Goal: Task Accomplishment & Management: Use online tool/utility

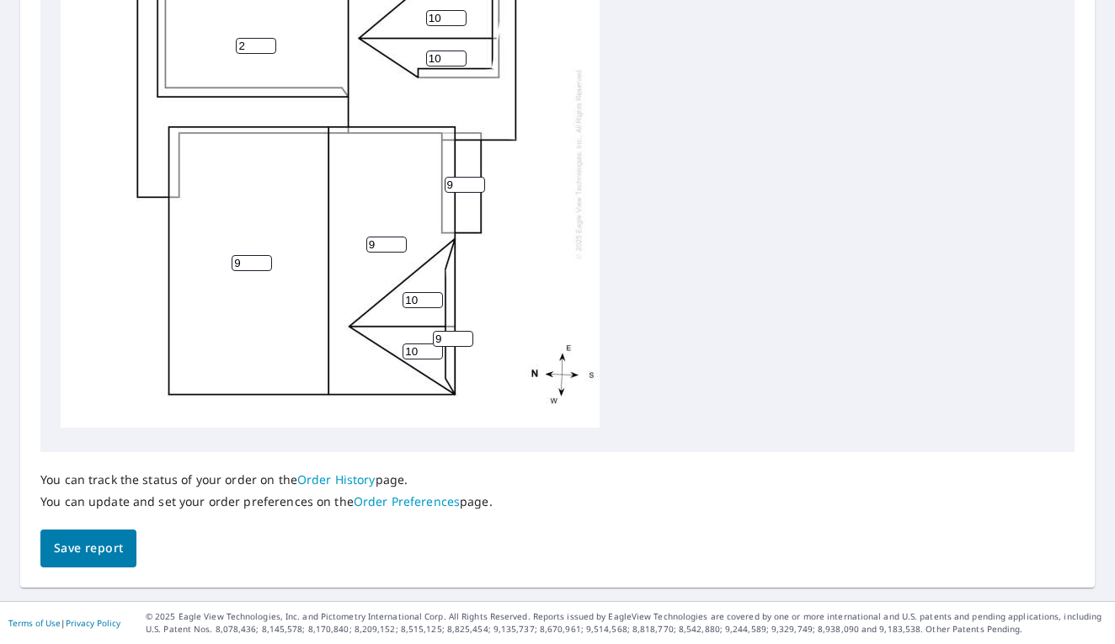
scroll to position [688, 0]
click at [75, 542] on span "Save report" at bounding box center [88, 549] width 69 height 21
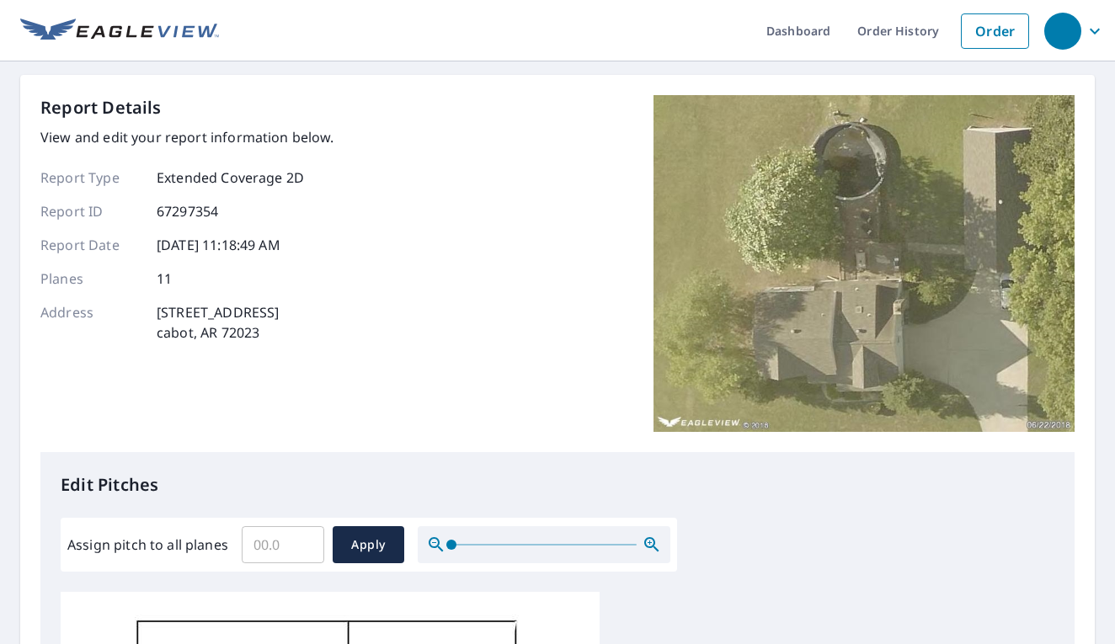
scroll to position [0, 0]
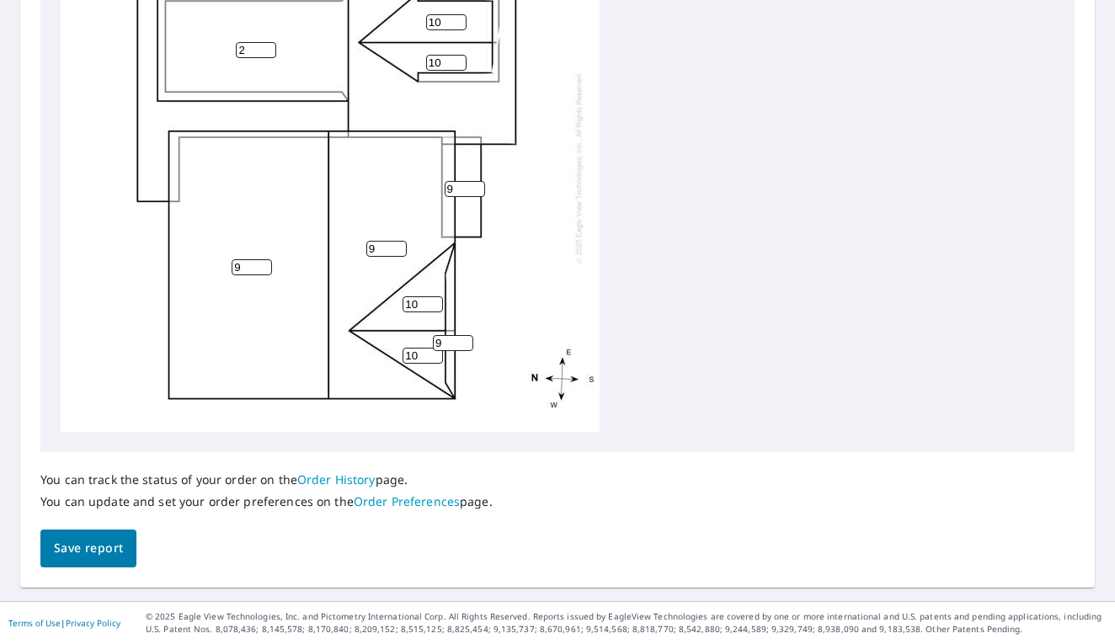
scroll to position [688, 0]
click at [82, 540] on span "Save report" at bounding box center [88, 549] width 69 height 21
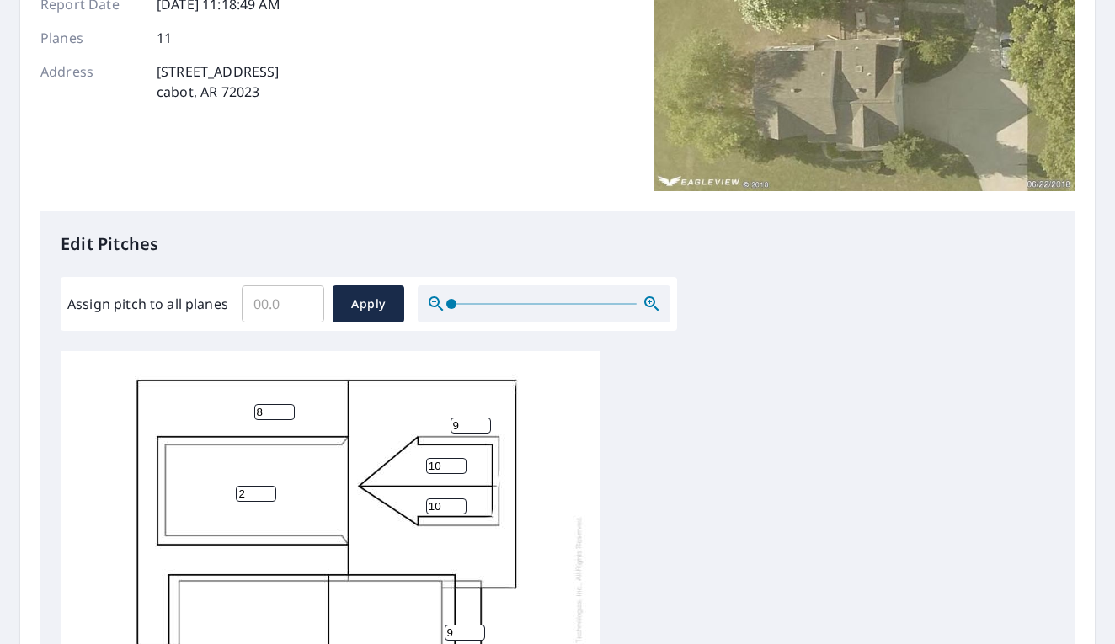
scroll to position [17, 0]
click at [359, 301] on span "Apply" at bounding box center [368, 304] width 45 height 21
click at [275, 312] on input "Assign pitch to all planes" at bounding box center [283, 303] width 83 height 47
drag, startPoint x: 278, startPoint y: 298, endPoint x: 244, endPoint y: 298, distance: 33.7
click at [244, 298] on input "Assign pitch to all planes" at bounding box center [283, 303] width 83 height 47
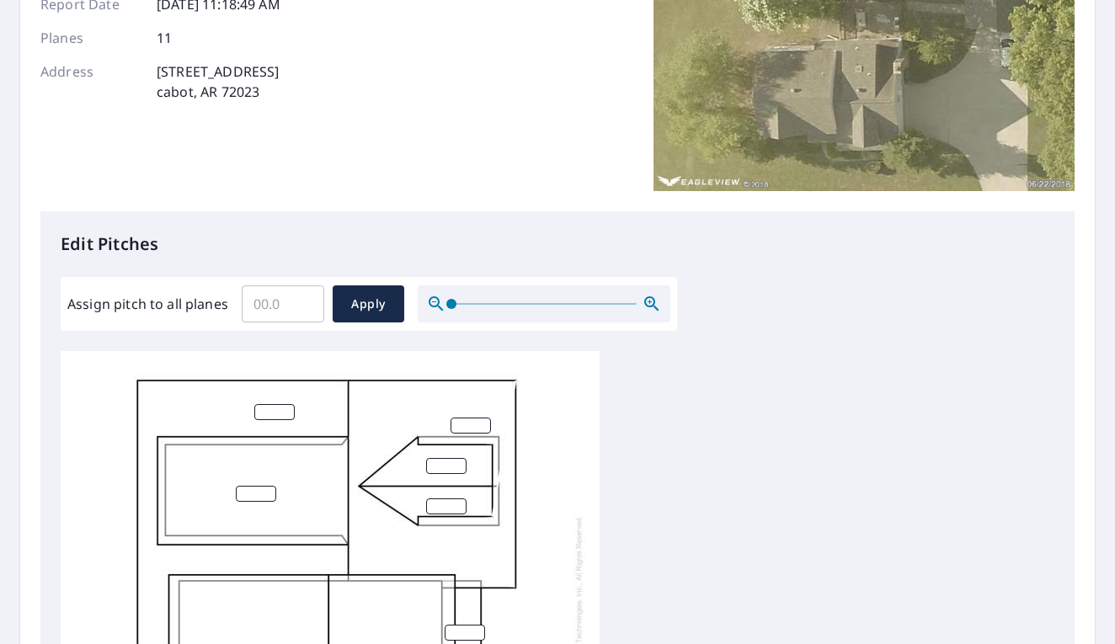
click at [229, 298] on div "Assign pitch to all planes ​ Apply" at bounding box center [368, 303] width 603 height 37
click at [250, 298] on input "Assign pitch to all planes" at bounding box center [283, 303] width 83 height 47
type input "8"
click at [347, 315] on button "Apply" at bounding box center [369, 303] width 72 height 37
type input "8"
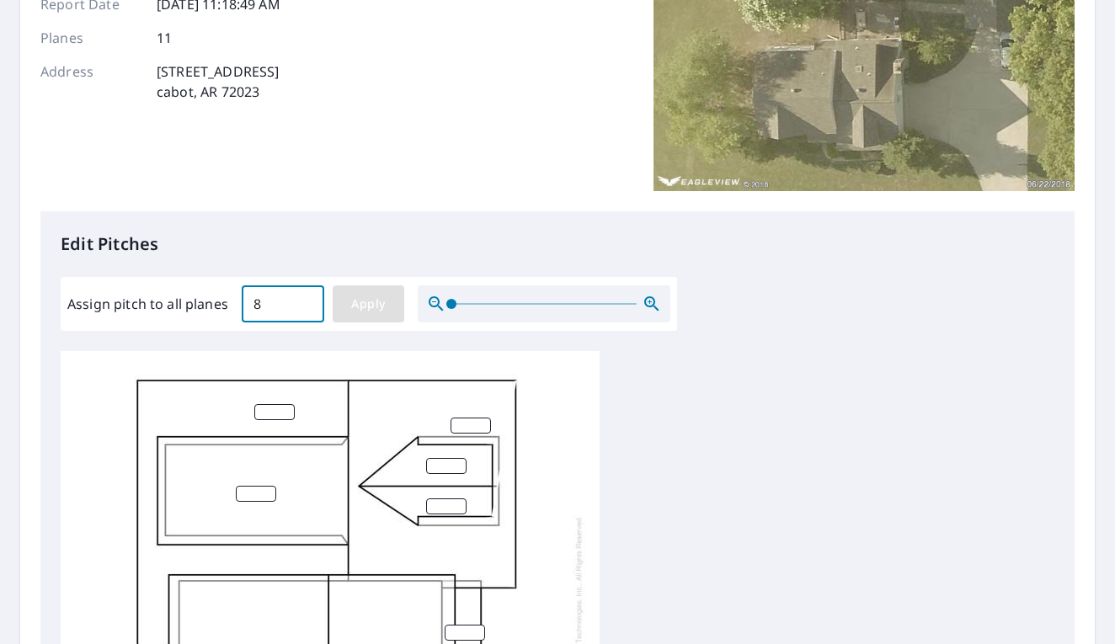
type input "8"
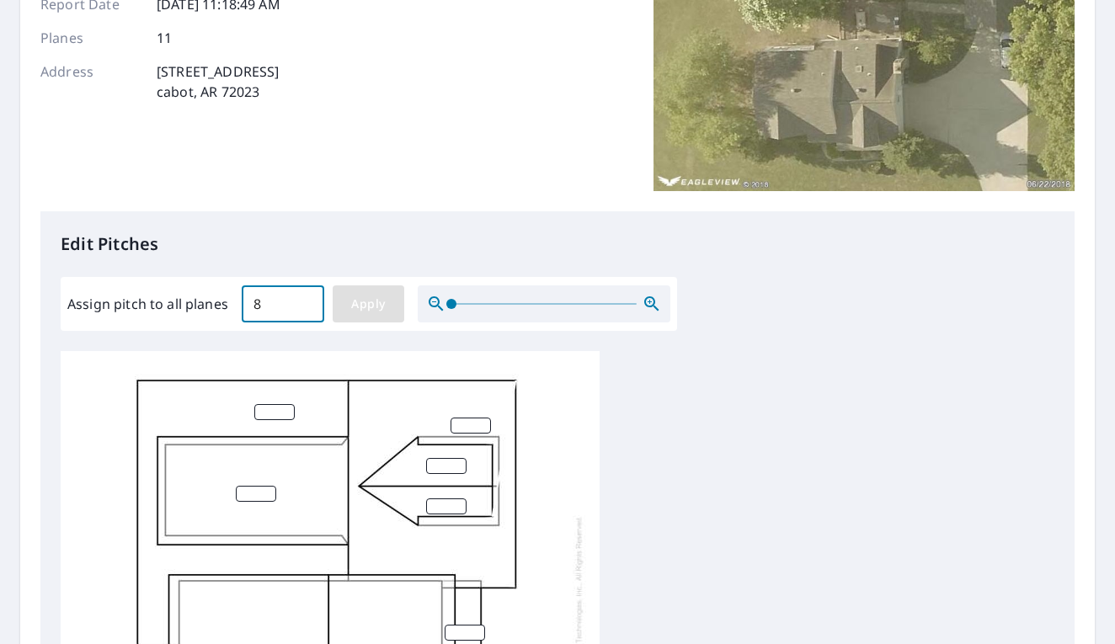
type input "8"
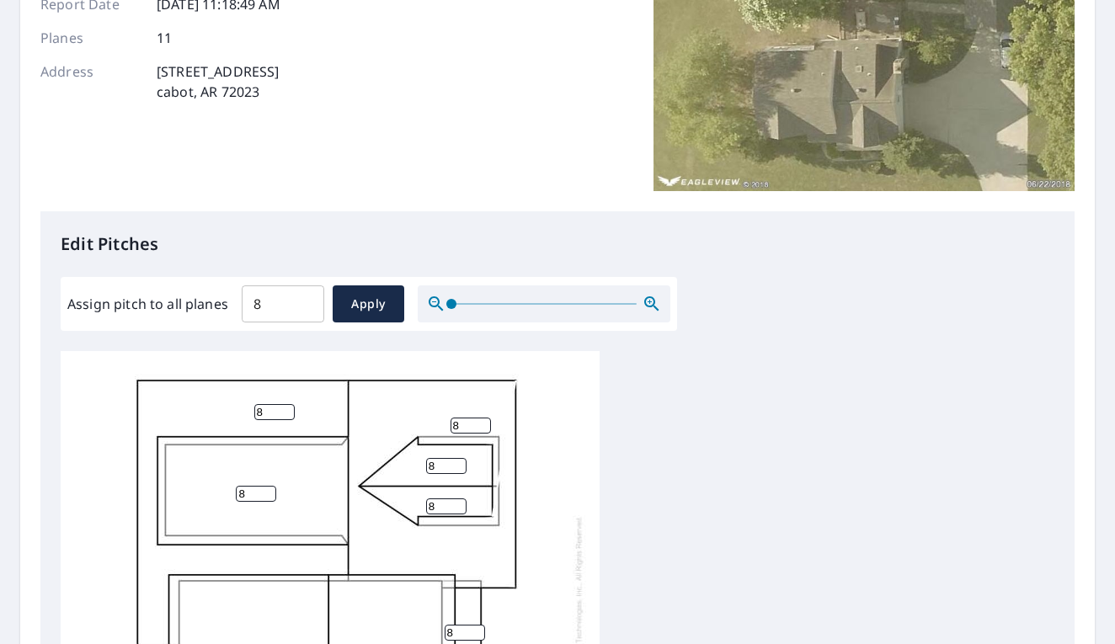
drag, startPoint x: 248, startPoint y: 484, endPoint x: 211, endPoint y: 486, distance: 37.1
click at [213, 485] on div "8 8 8 8 8 8 8 8 8 8 8" at bounding box center [330, 611] width 539 height 529
click at [358, 316] on button "Apply" at bounding box center [369, 303] width 72 height 37
drag, startPoint x: 249, startPoint y: 478, endPoint x: 223, endPoint y: 475, distance: 26.3
click at [229, 478] on div "8 8 8 8 8 8 8 8 8 8 8" at bounding box center [330, 611] width 539 height 529
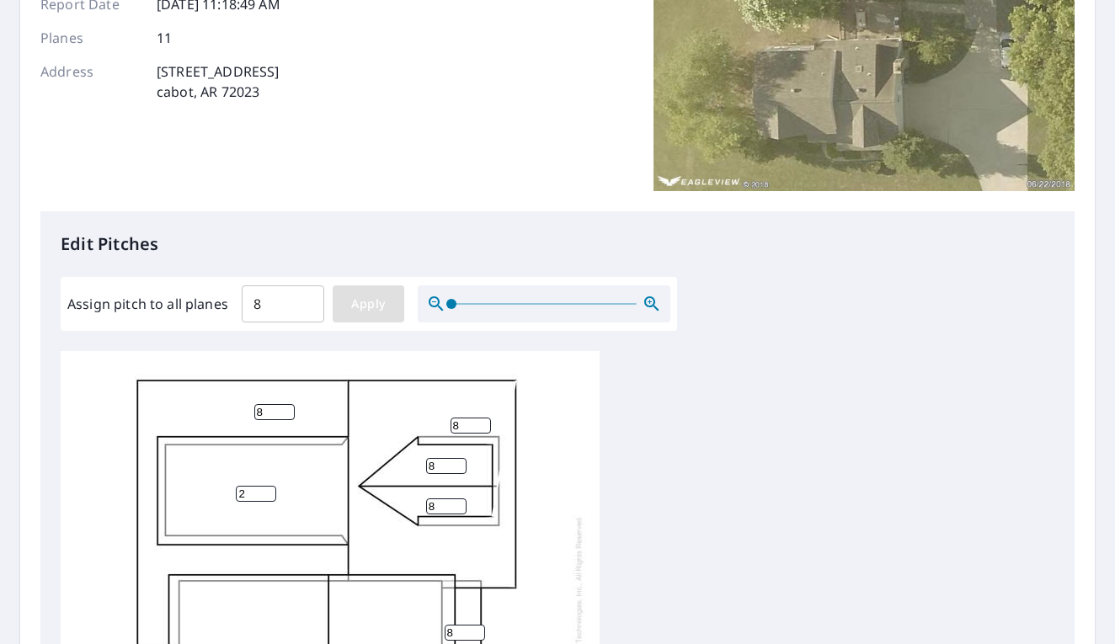
click at [366, 298] on span "Apply" at bounding box center [368, 304] width 45 height 21
type input "8"
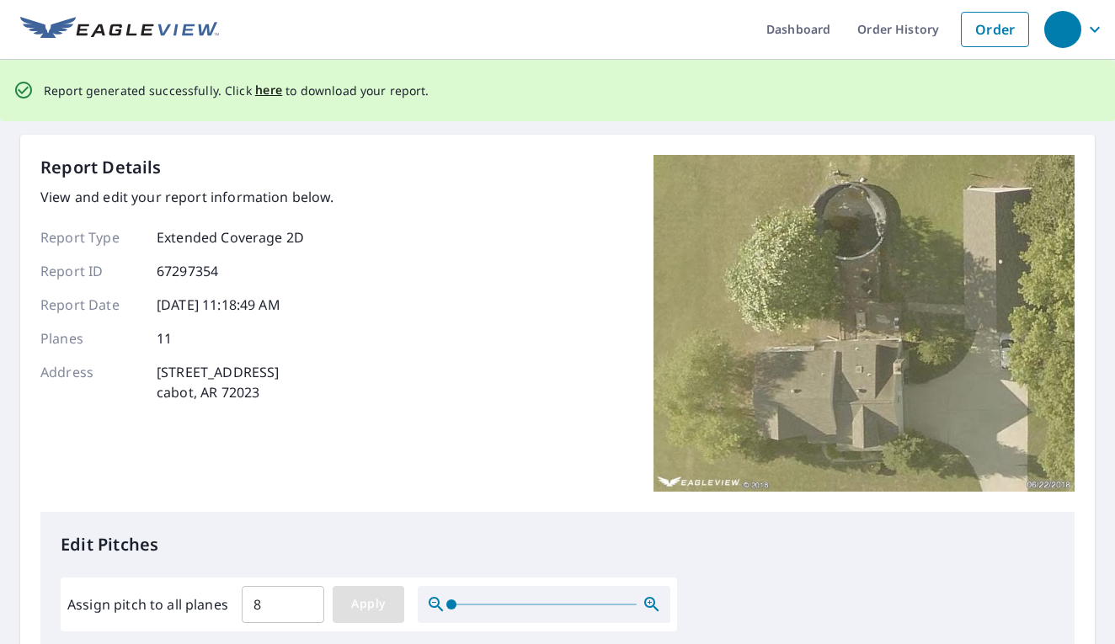
scroll to position [0, 0]
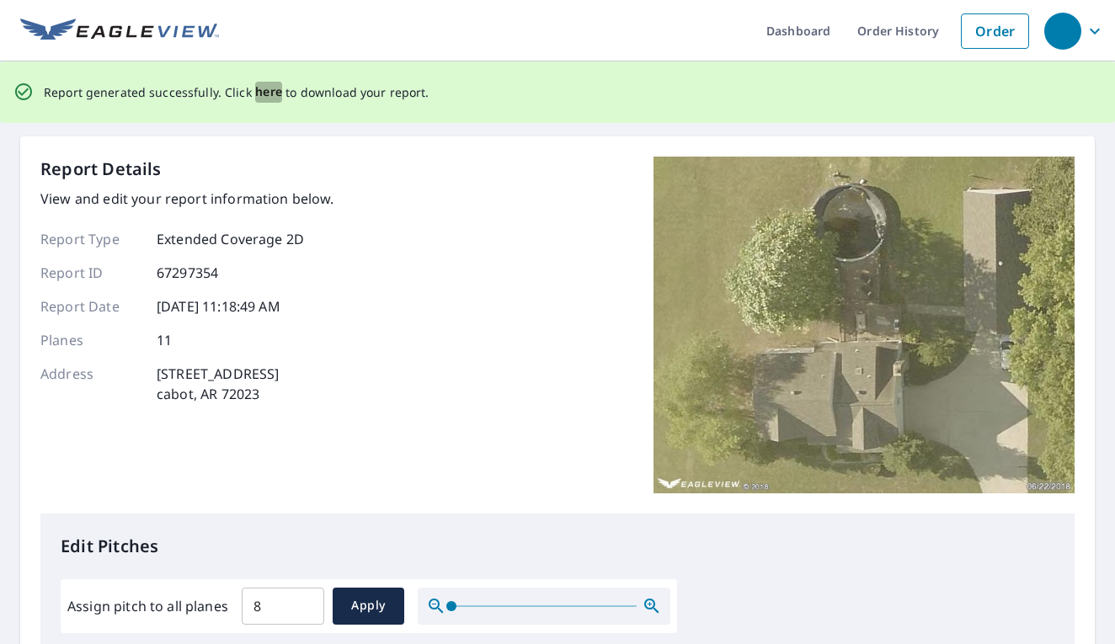
click at [260, 91] on span "here" at bounding box center [269, 92] width 28 height 21
